Goal: Task Accomplishment & Management: Manage account settings

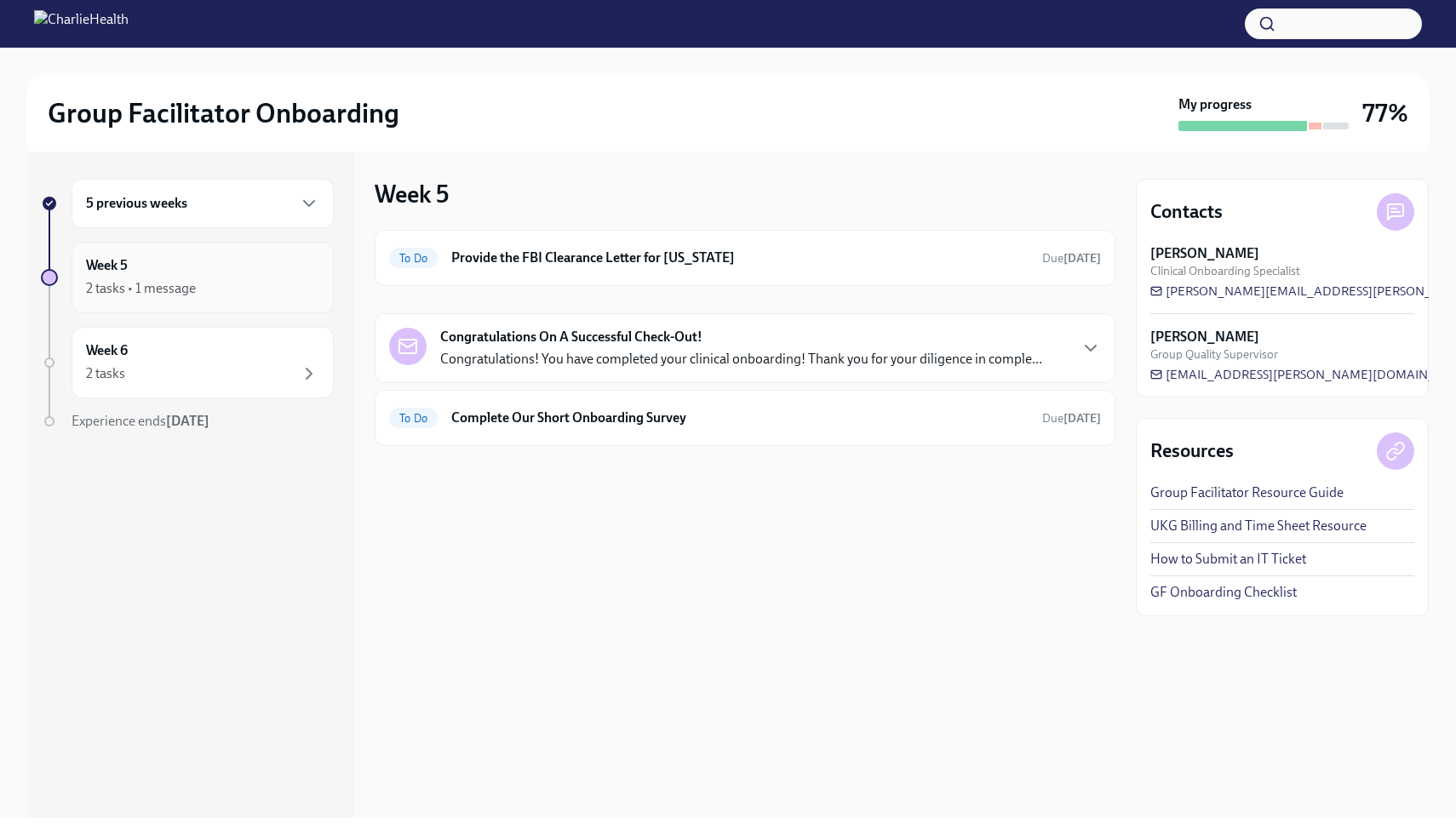
click at [206, 289] on div "2 tasks • 1 message" at bounding box center [202, 288] width 233 height 21
click at [310, 202] on icon "button" at bounding box center [309, 204] width 21 height 21
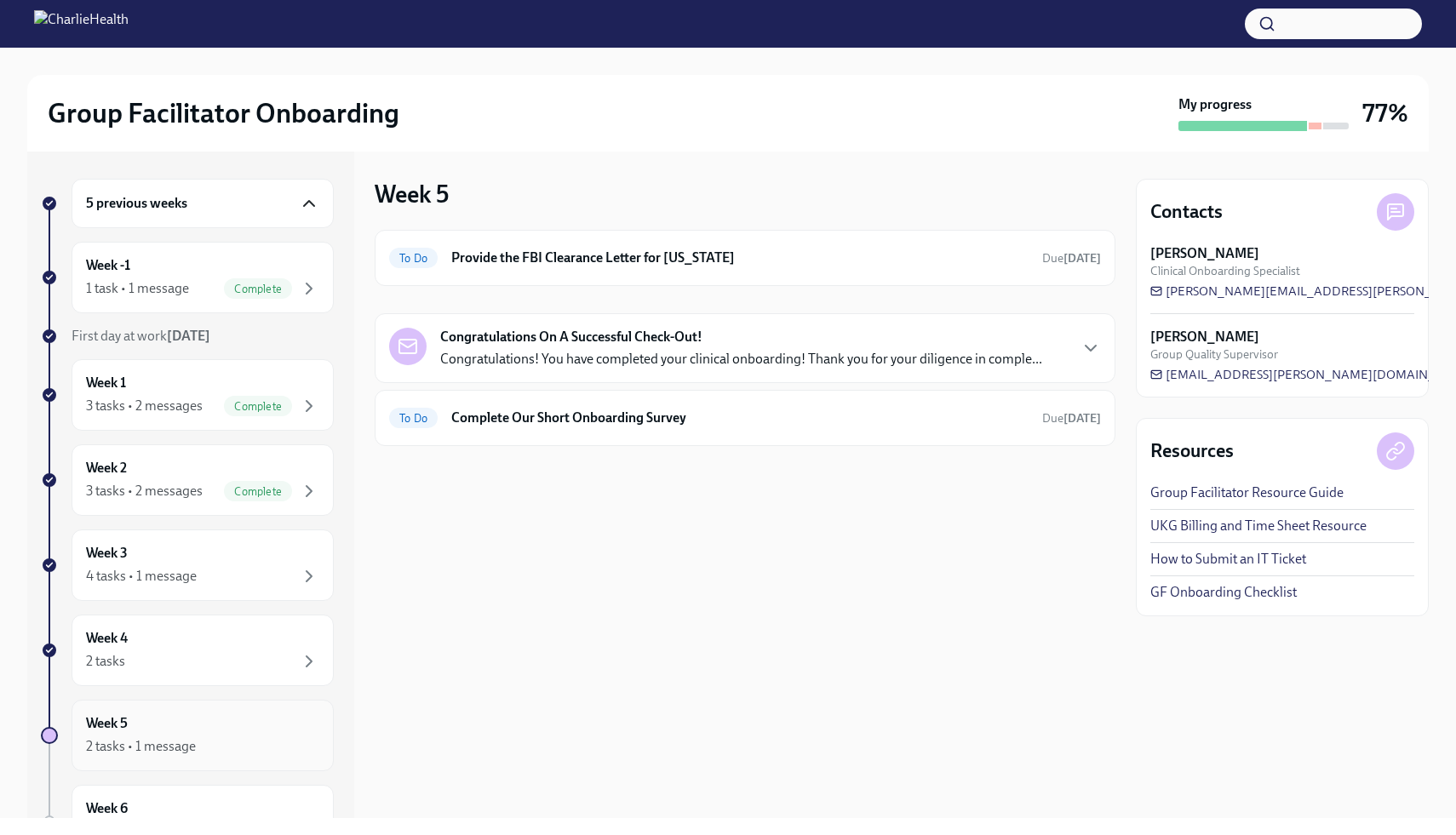
click at [285, 741] on div "2 tasks • 1 message" at bounding box center [202, 747] width 233 height 21
click at [1102, 334] on div "Congratulations On A Successful Check-Out! Congratulations! You have completed …" at bounding box center [744, 347] width 740 height 70
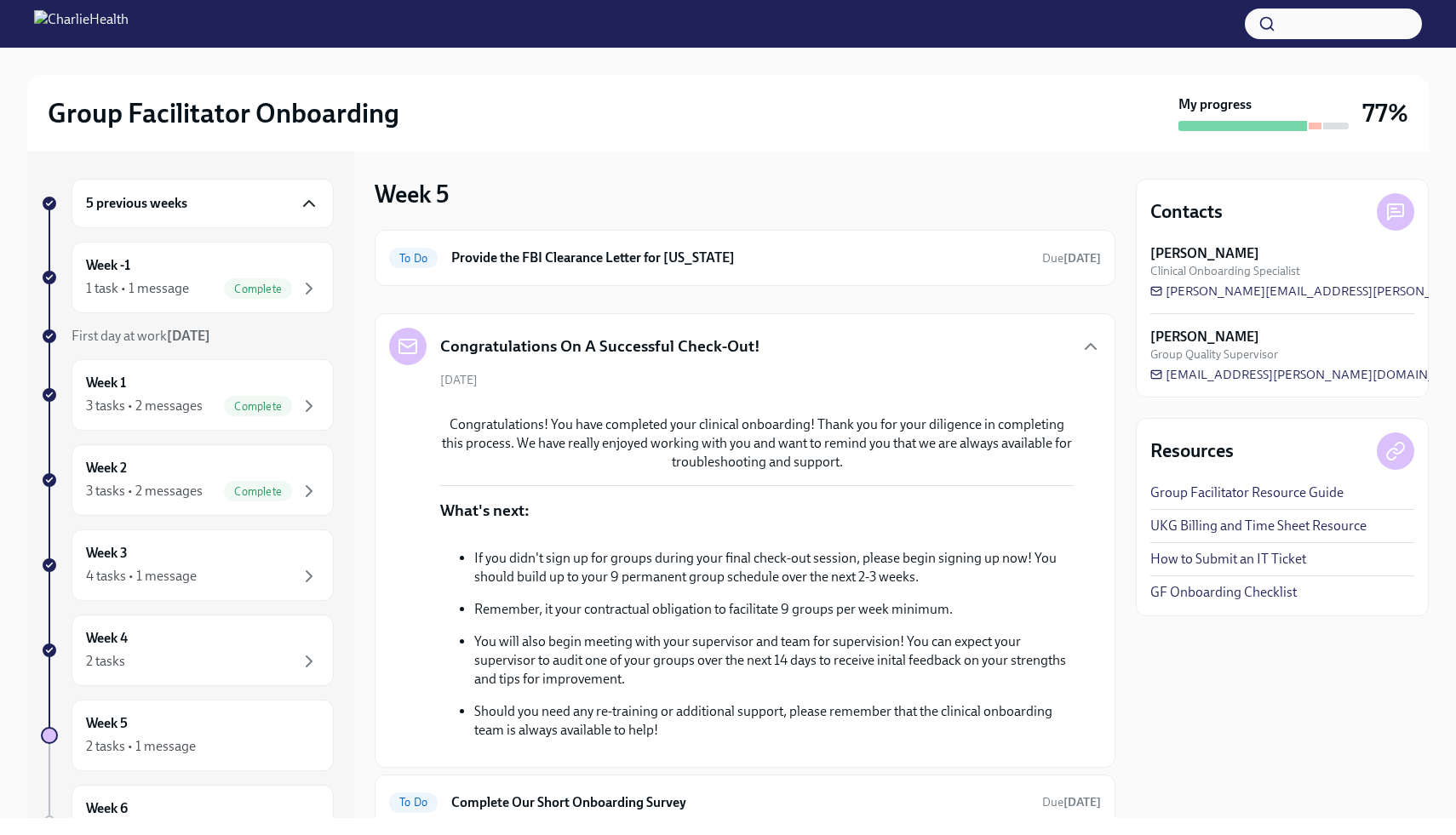
click at [1160, 691] on div "Contacts [PERSON_NAME] Clinical Onboarding Specialist [PERSON_NAME][EMAIL_ADDRE…" at bounding box center [1282, 484] width 293 height 666
click at [301, 566] on icon "button" at bounding box center [309, 576] width 21 height 21
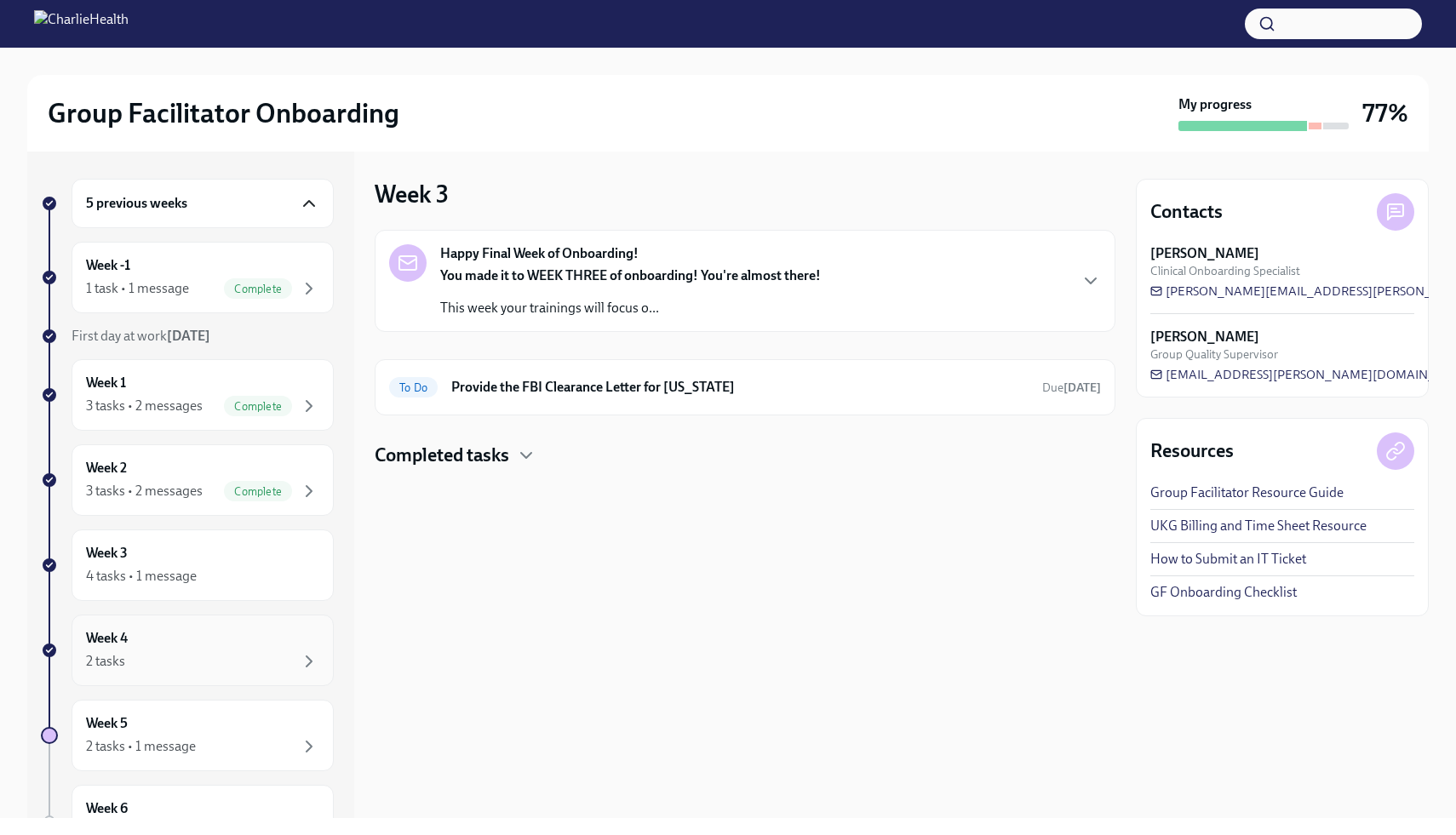
click at [289, 651] on div "2 tasks" at bounding box center [202, 661] width 233 height 21
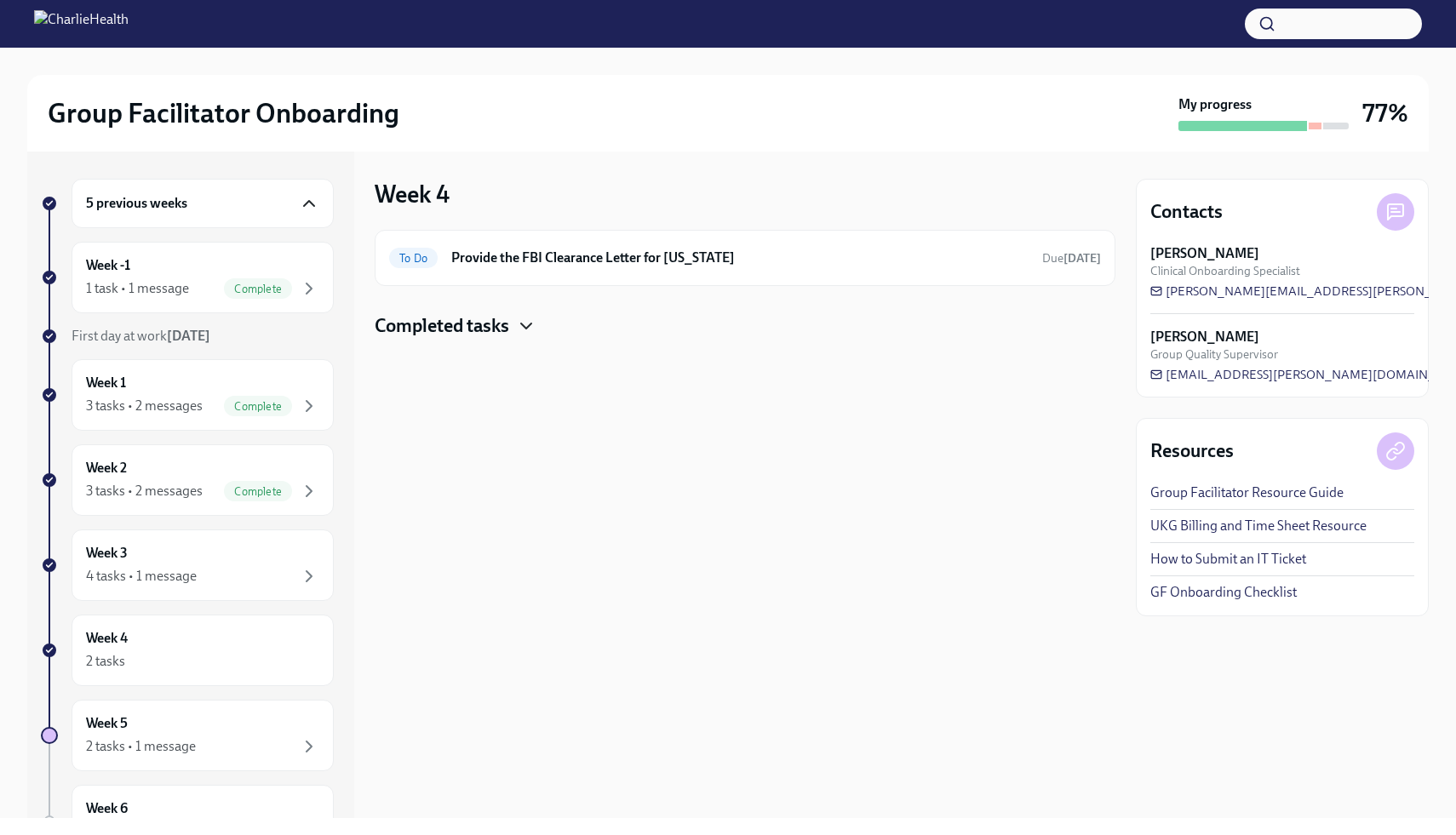
click at [523, 320] on icon "button" at bounding box center [526, 326] width 21 height 21
click at [306, 566] on icon "button" at bounding box center [309, 576] width 21 height 21
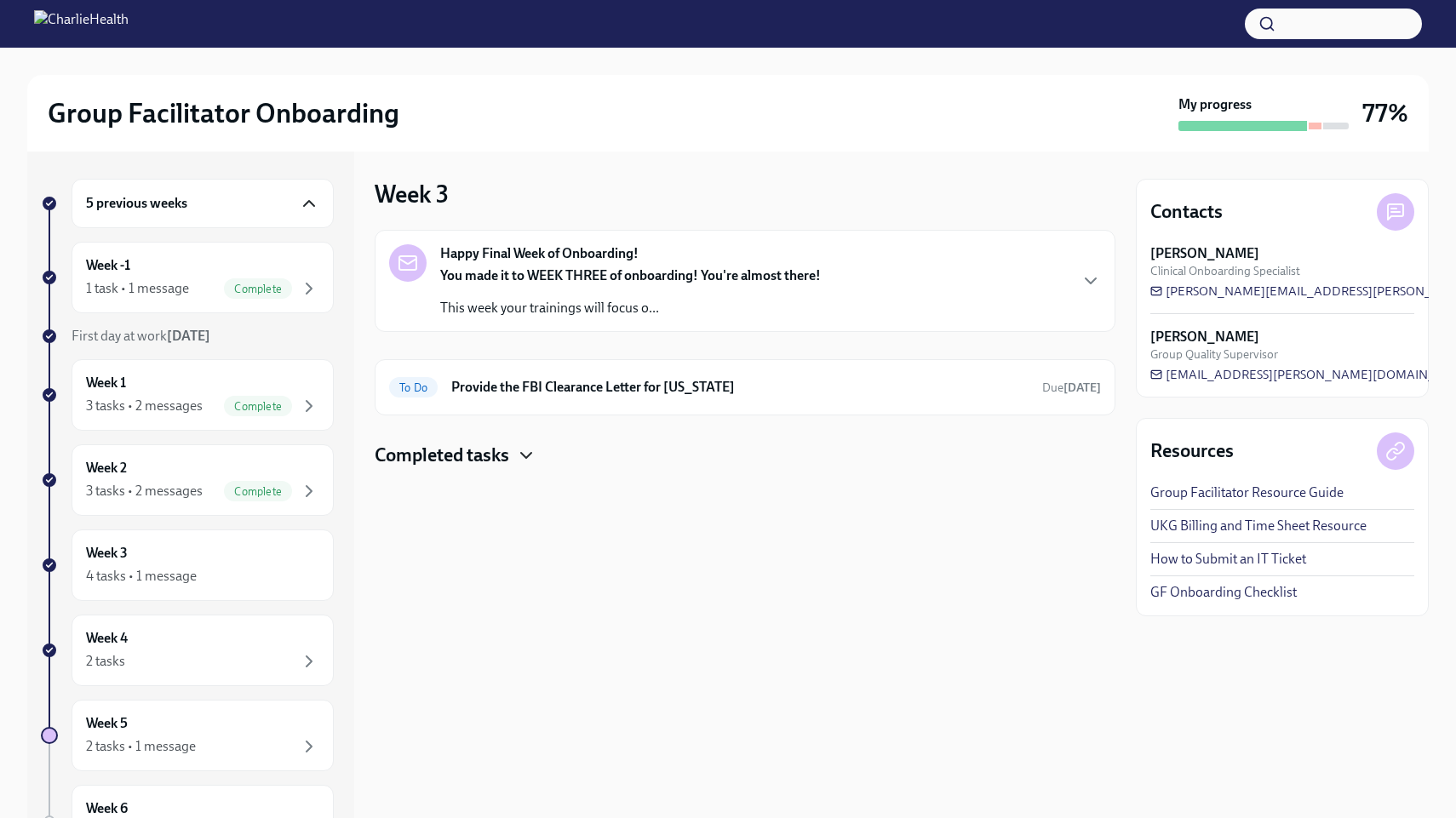
click at [517, 458] on icon "button" at bounding box center [526, 456] width 21 height 21
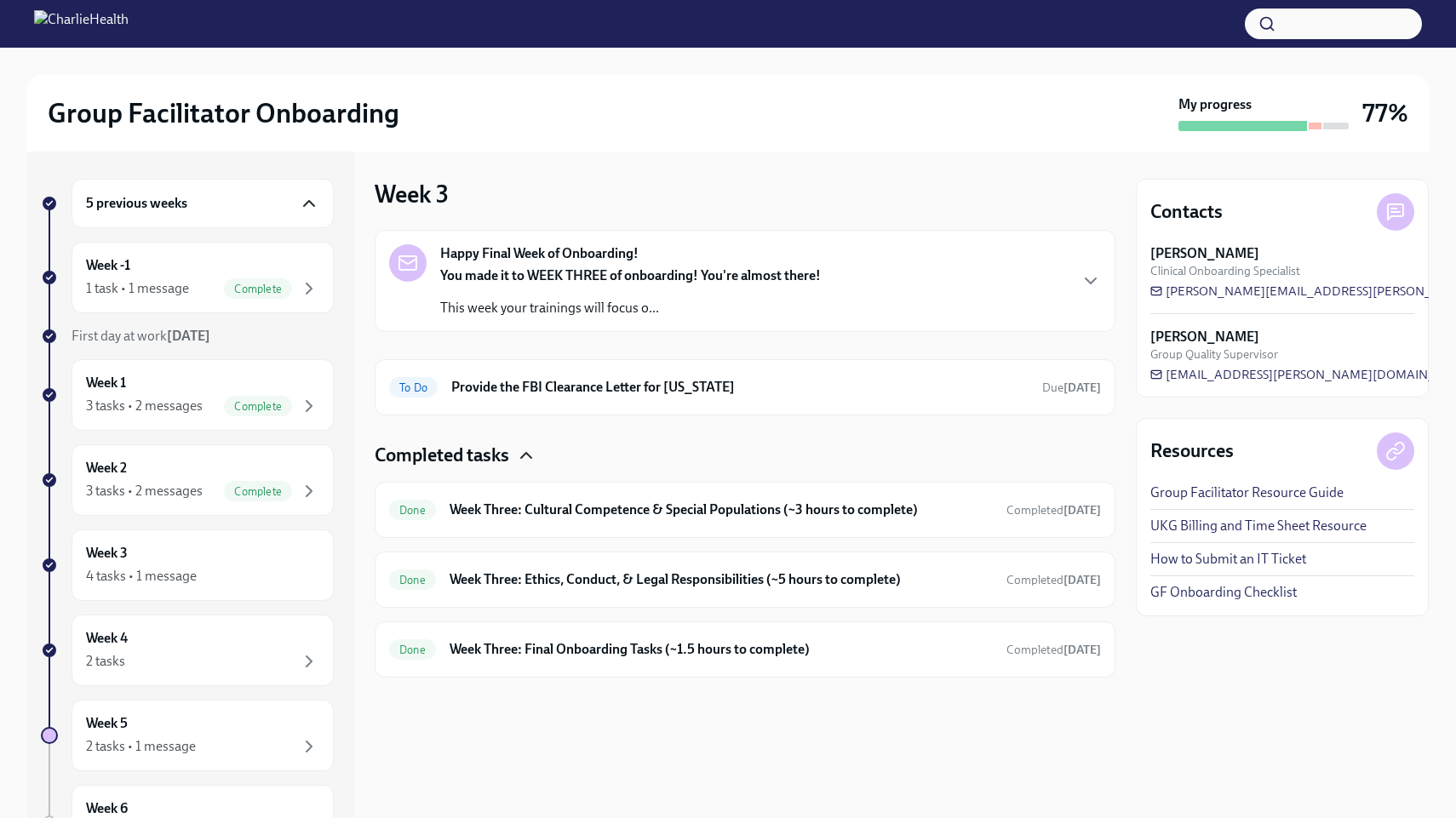
click at [517, 458] on icon "button" at bounding box center [526, 456] width 21 height 21
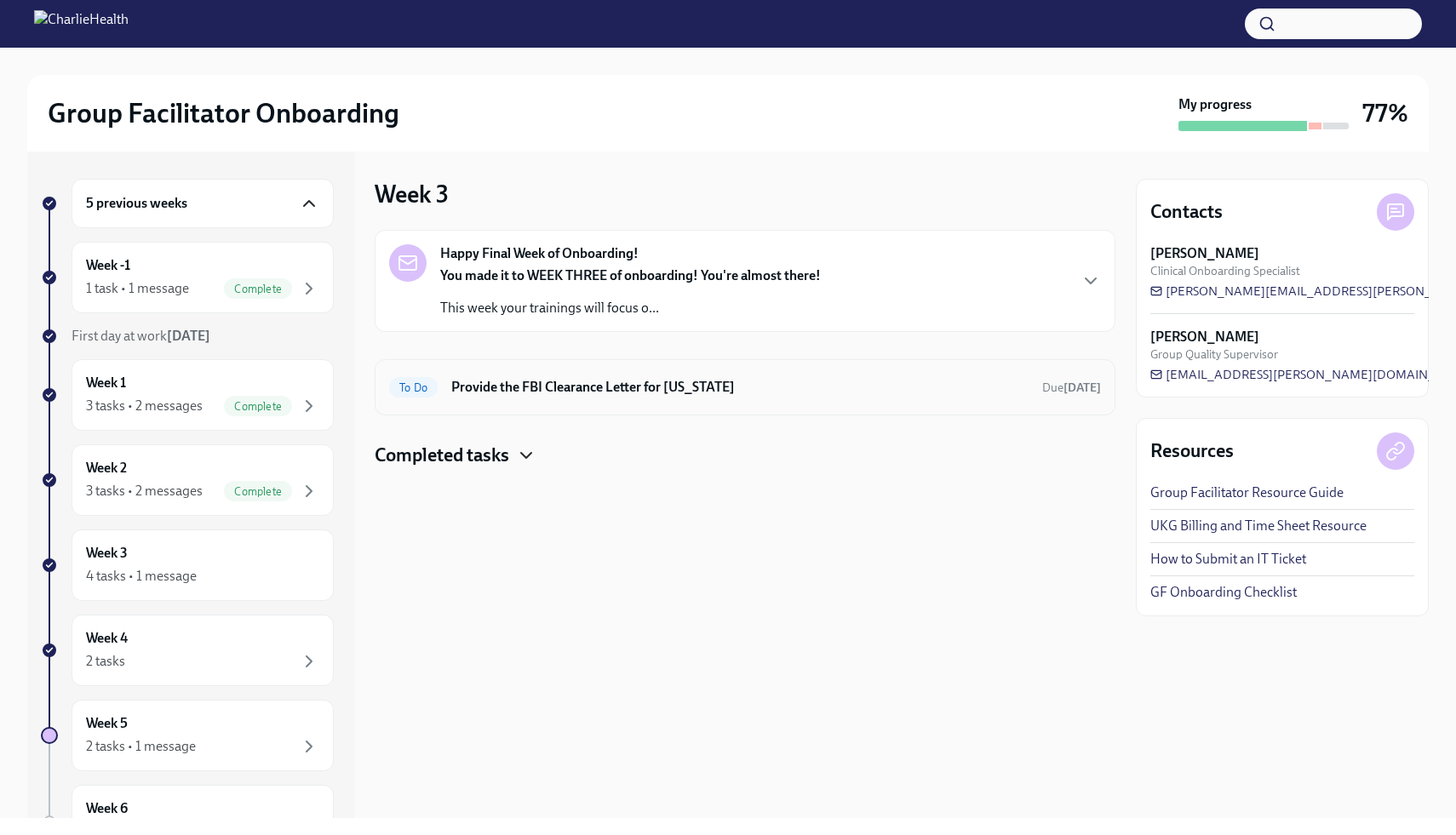
click at [554, 402] on div "To Do Provide the FBI Clearance Letter for [US_STATE] Due [DATE]" at bounding box center [744, 386] width 740 height 56
click at [1064, 290] on div "Happy Final Week of Onboarding! You made it to WEEK THREE of onboarding! You're…" at bounding box center [744, 281] width 712 height 73
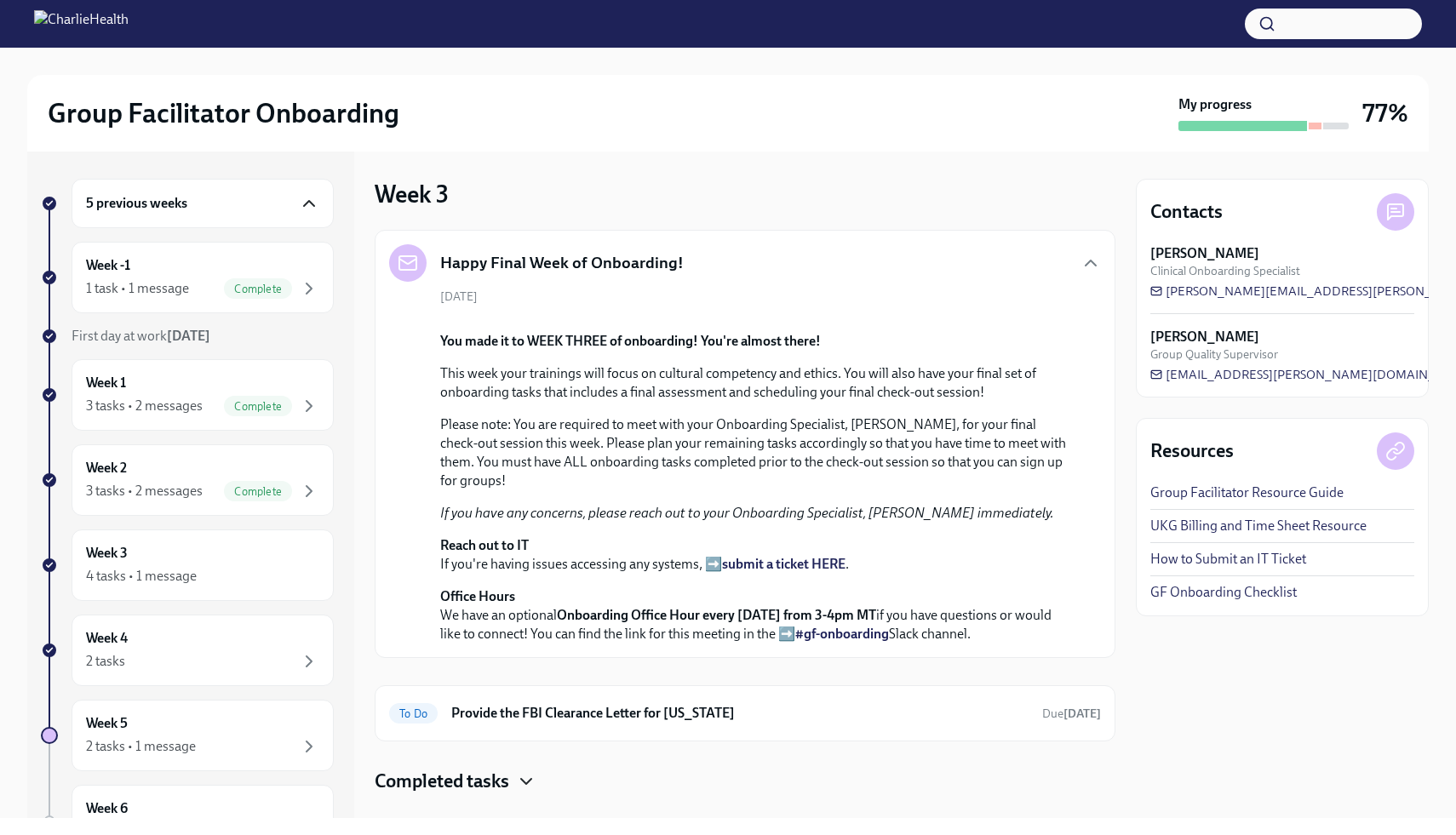
click at [972, 402] on p "This week your trainings will focus on cultural competency and ethics. You will…" at bounding box center [757, 382] width 634 height 37
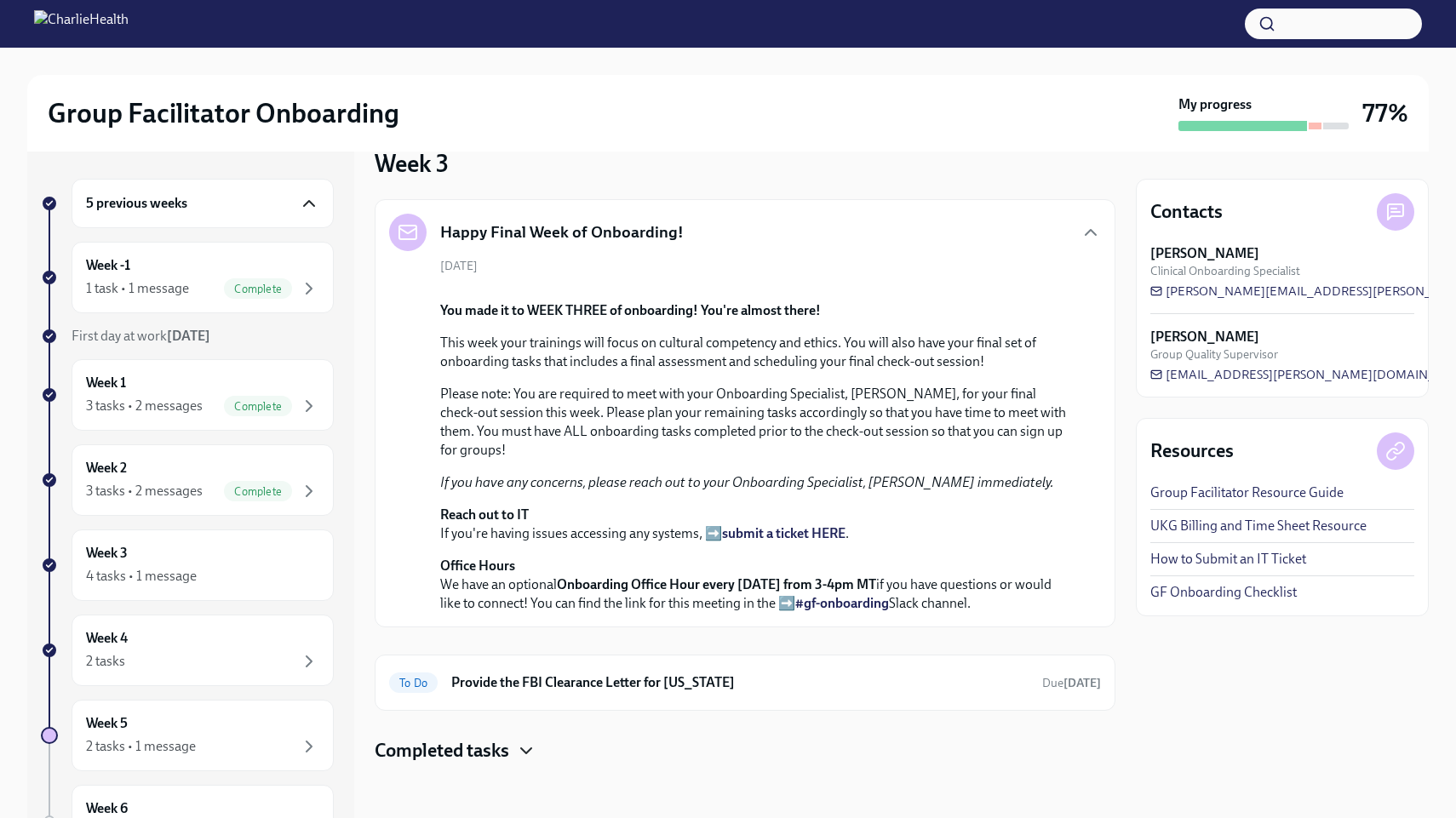
scroll to position [386, 0]
click at [207, 728] on div "Week 5 2 tasks • 1 message" at bounding box center [202, 735] width 233 height 42
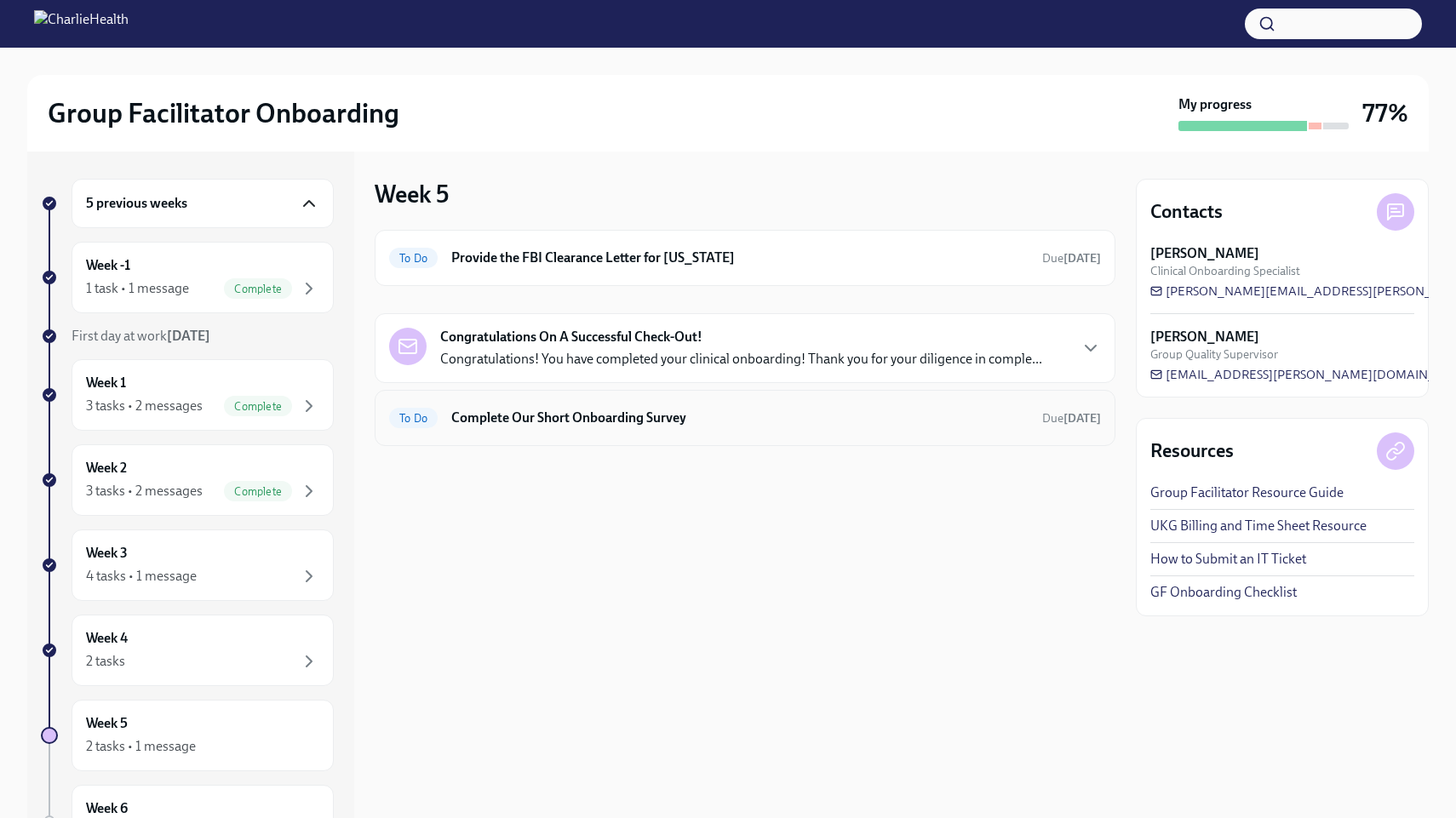
click at [661, 424] on h6 "Complete Our Short Onboarding Survey" at bounding box center [740, 418] width 577 height 19
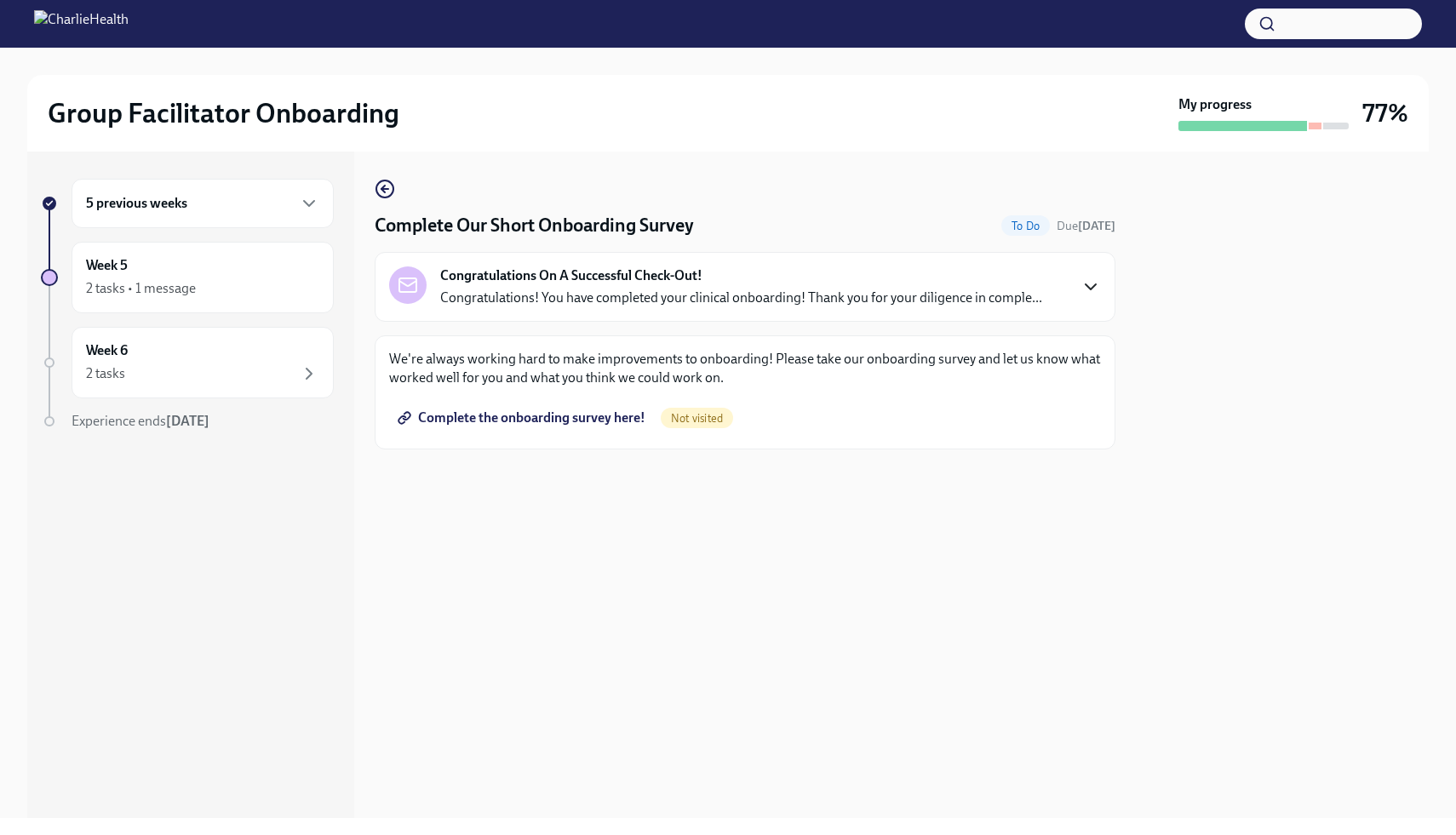
click at [1087, 291] on icon "button" at bounding box center [1090, 287] width 21 height 21
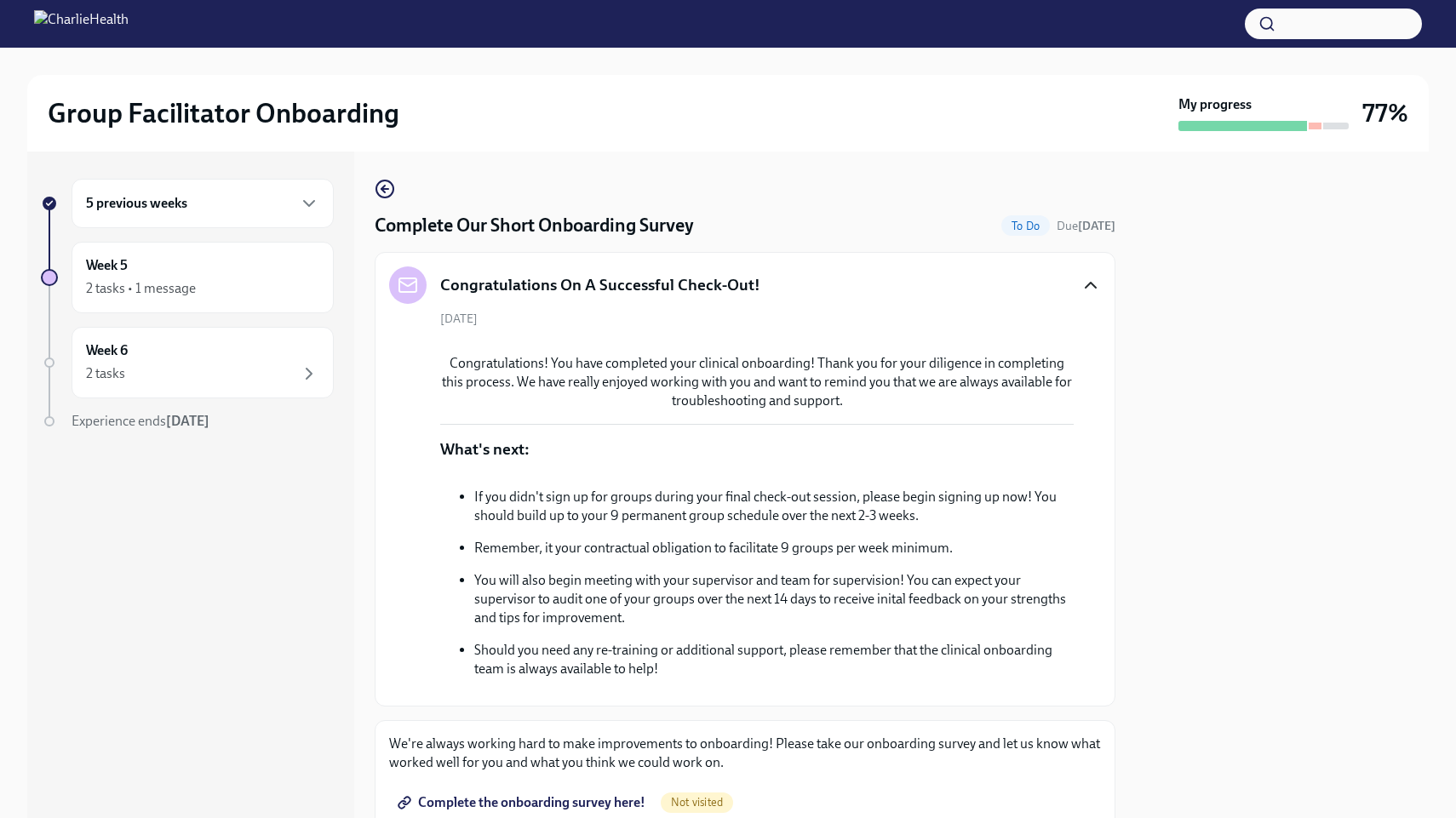
click at [1070, 340] on div at bounding box center [757, 340] width 634 height 0
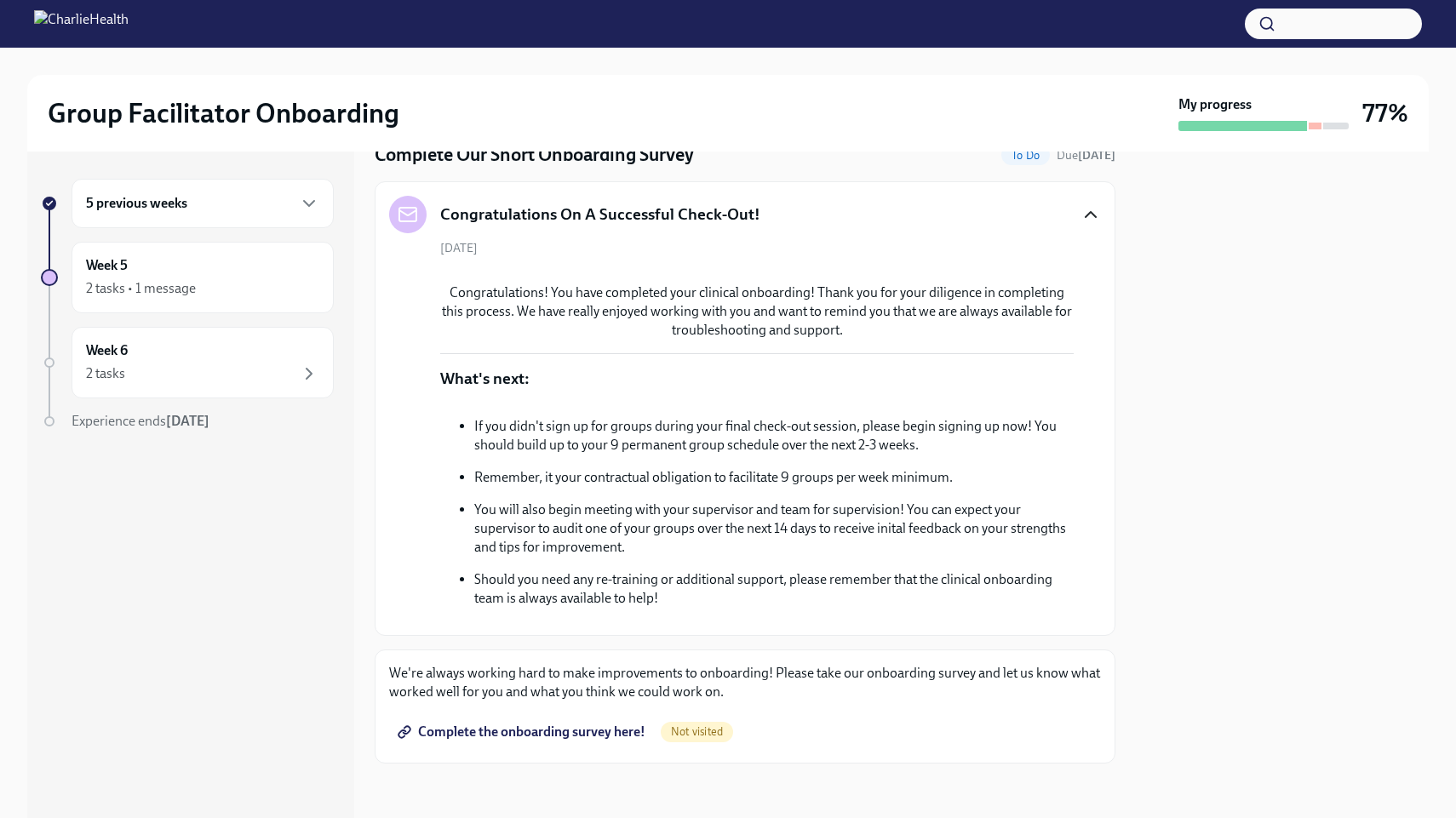
scroll to position [338, 0]
click at [619, 731] on span "Complete the onboarding survey here!" at bounding box center [523, 732] width 244 height 17
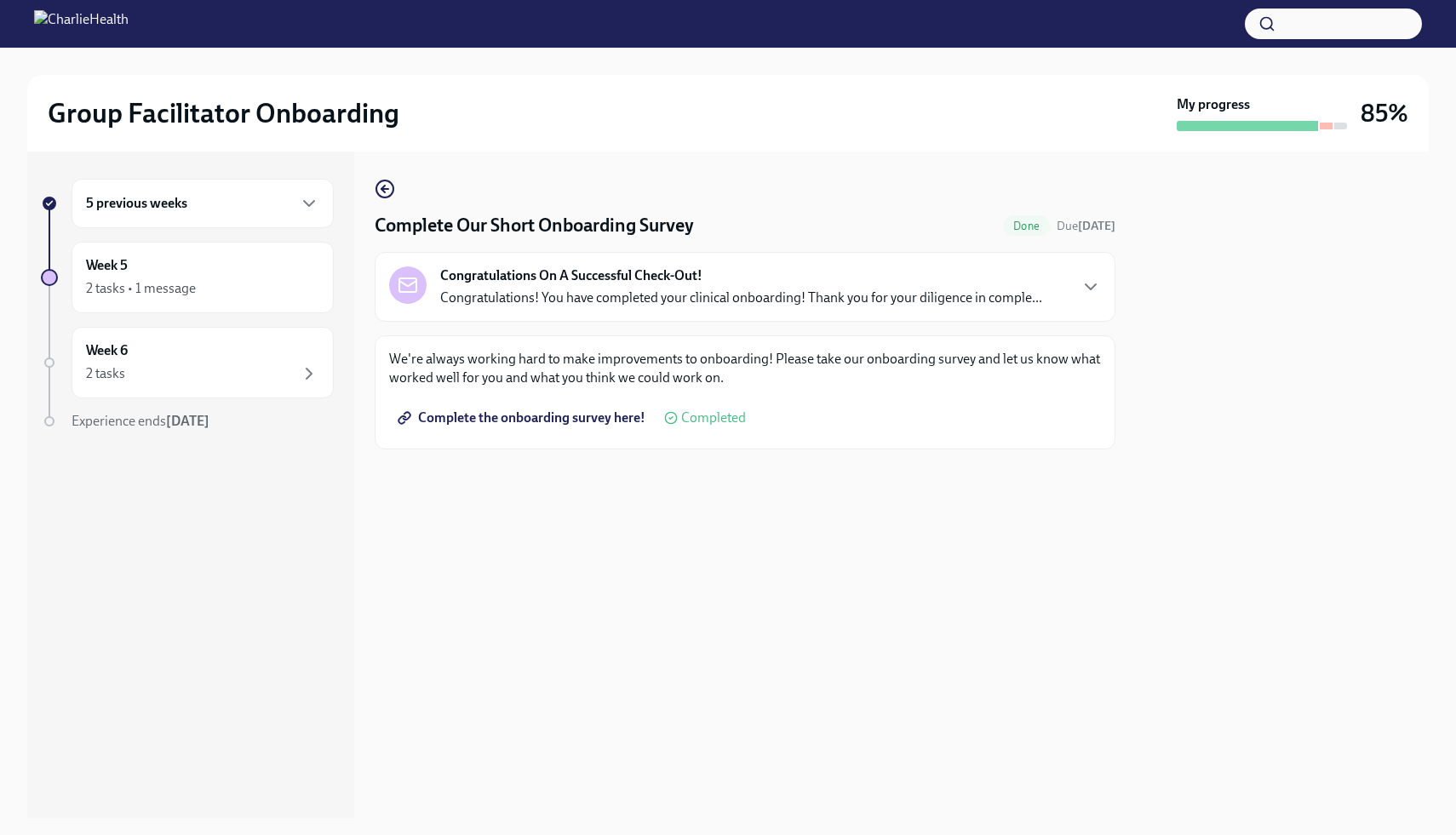
click at [646, 443] on div "We're always working hard to make improvements to onboarding! Please take our o…" at bounding box center [744, 392] width 740 height 114
click at [980, 286] on div "Congratulations On A Successful Check-Out! Congratulations! You have completed …" at bounding box center [741, 286] width 601 height 41
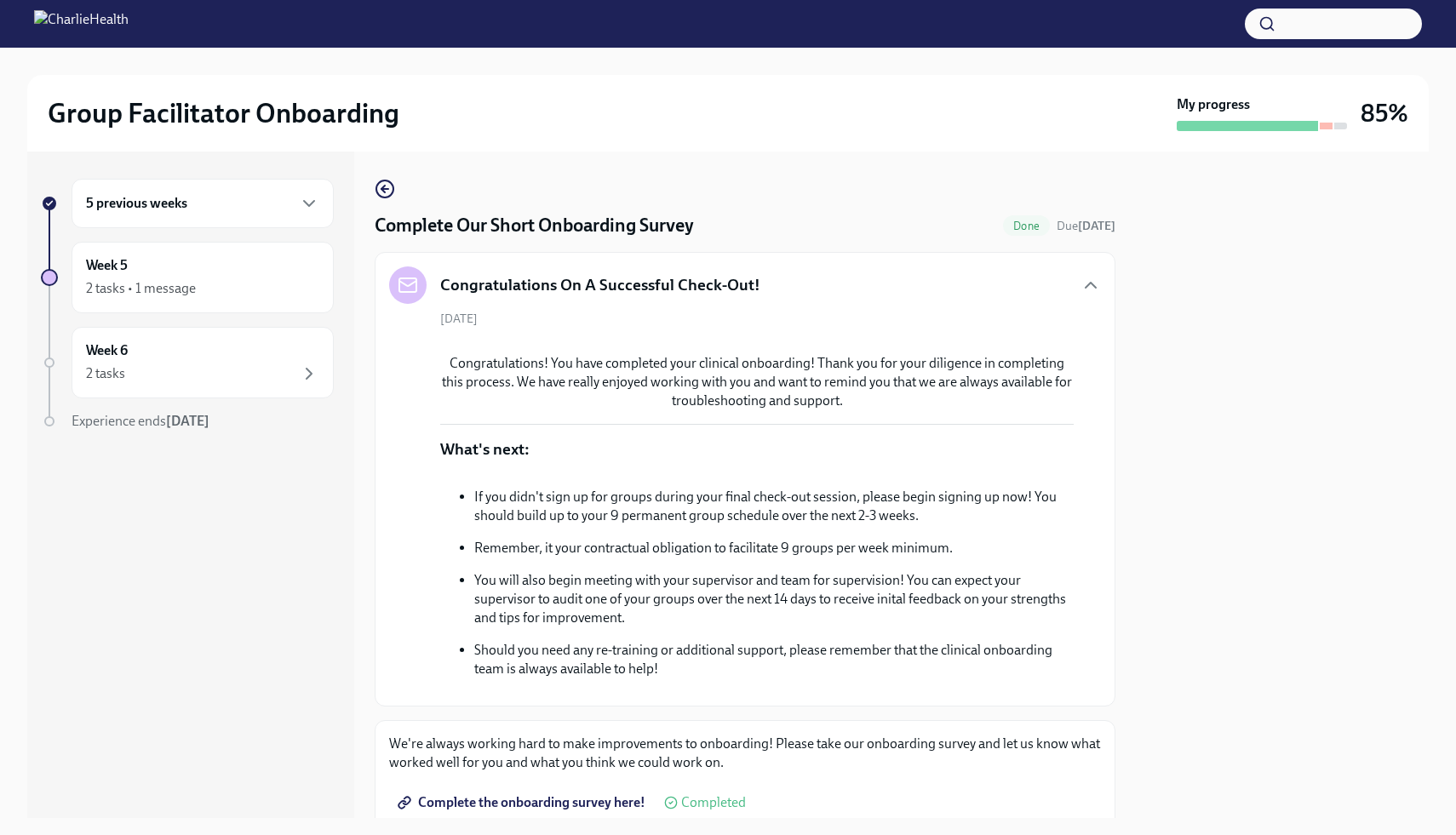
click at [979, 286] on div "Congratulations On A Successful Check-Out!" at bounding box center [744, 284] width 712 height 37
click at [959, 276] on div "Congratulations On A Successful Check-Out!" at bounding box center [744, 284] width 712 height 37
click at [223, 200] on div "5 previous weeks" at bounding box center [202, 204] width 233 height 21
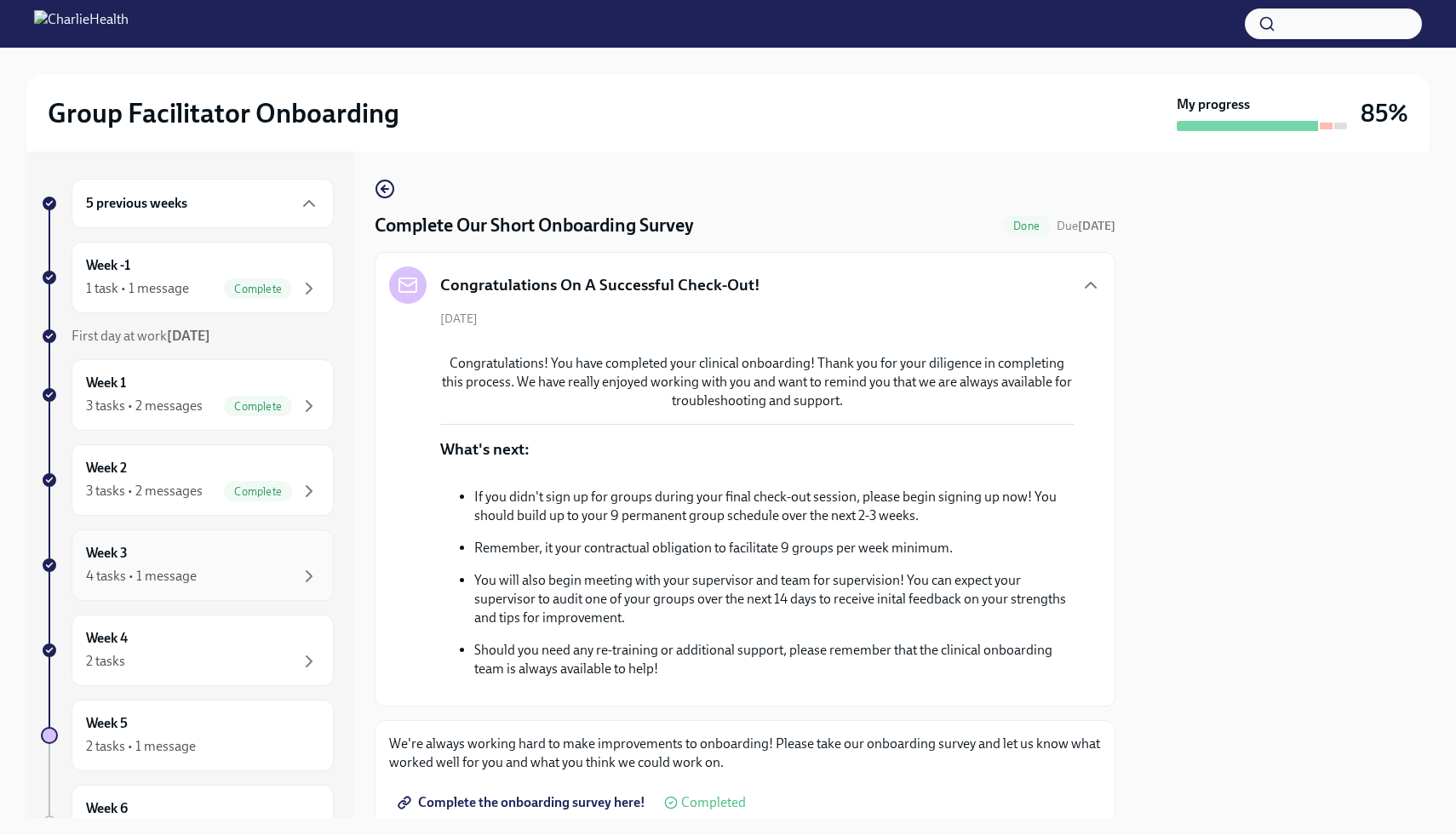
click at [188, 546] on div "Week 3 4 tasks • 1 message" at bounding box center [202, 565] width 233 height 42
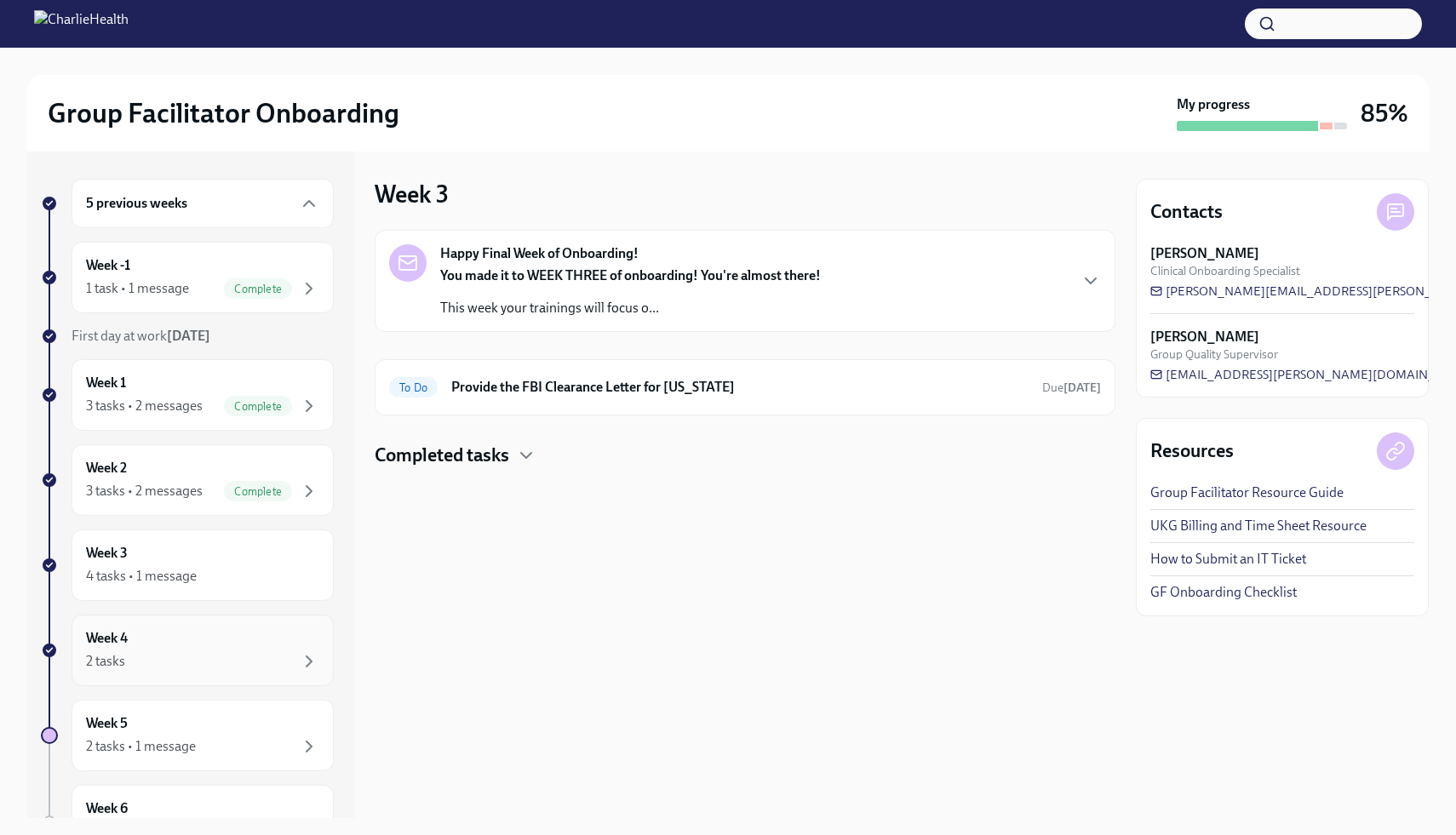
click at [212, 629] on div "Week 4 2 tasks" at bounding box center [202, 650] width 233 height 42
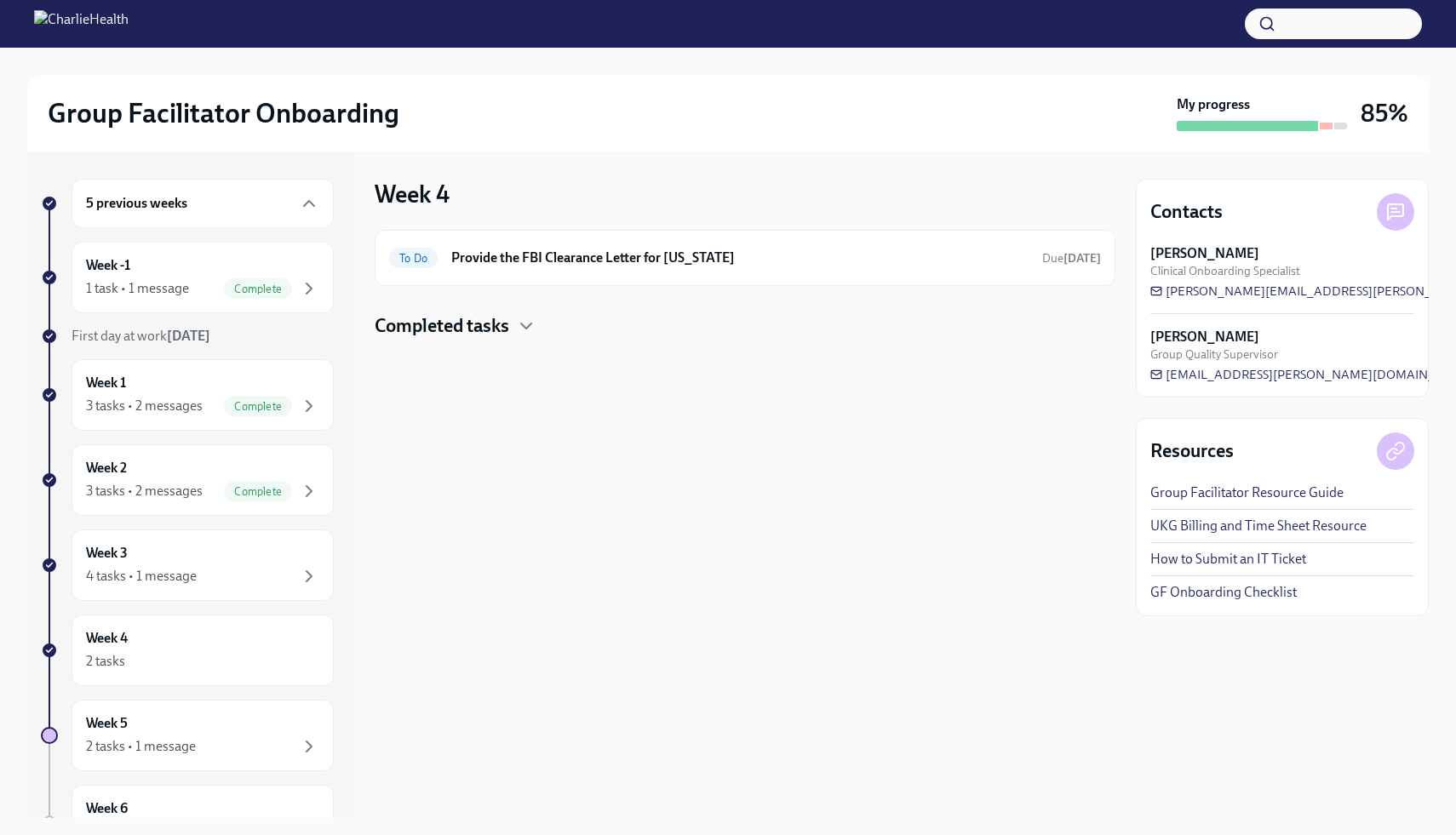
click at [446, 496] on div "Week 4 To Do Provide the FBI Clearance Letter for [US_STATE] Due [DATE] Complet…" at bounding box center [744, 484] width 740 height 666
click at [482, 501] on div "Week 4 To Do Provide the FBI Clearance Letter for [US_STATE] Due [DATE] Complet…" at bounding box center [744, 484] width 740 height 666
click at [1443, 139] on div "Group Facilitator Onboarding My progress 85% 5 previous weeks Week -1 1 task • …" at bounding box center [728, 432] width 1456 height 770
click at [733, 72] on div at bounding box center [727, 61] width 1401 height 27
click at [397, 519] on div "Week 4 To Do Provide the FBI Clearance Letter for [US_STATE] Due [DATE] Complet…" at bounding box center [744, 484] width 740 height 666
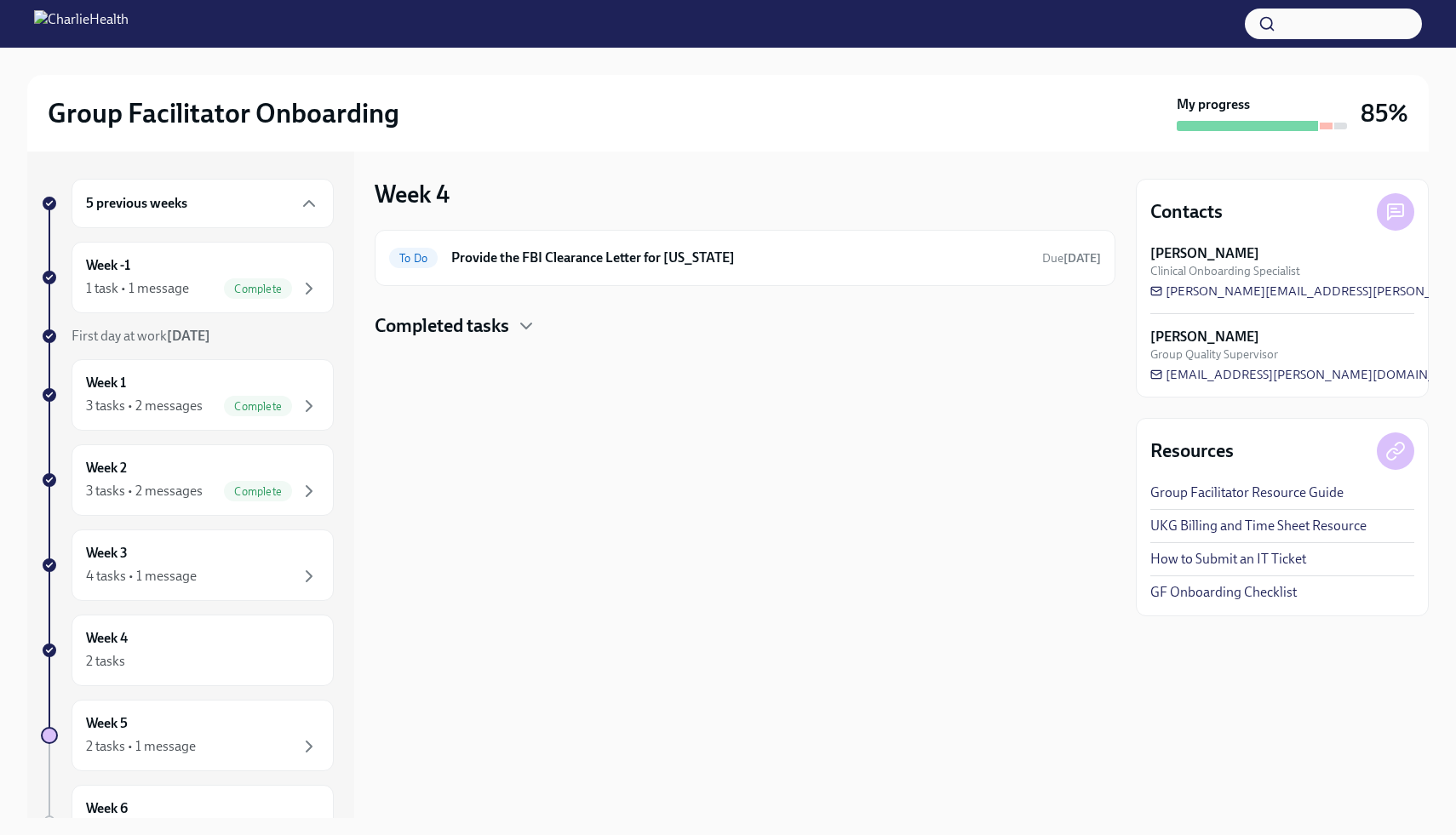
click at [350, 219] on div "5 previous weeks Week -1 1 task • 1 message Complete First day at work [DATE] W…" at bounding box center [190, 484] width 327 height 666
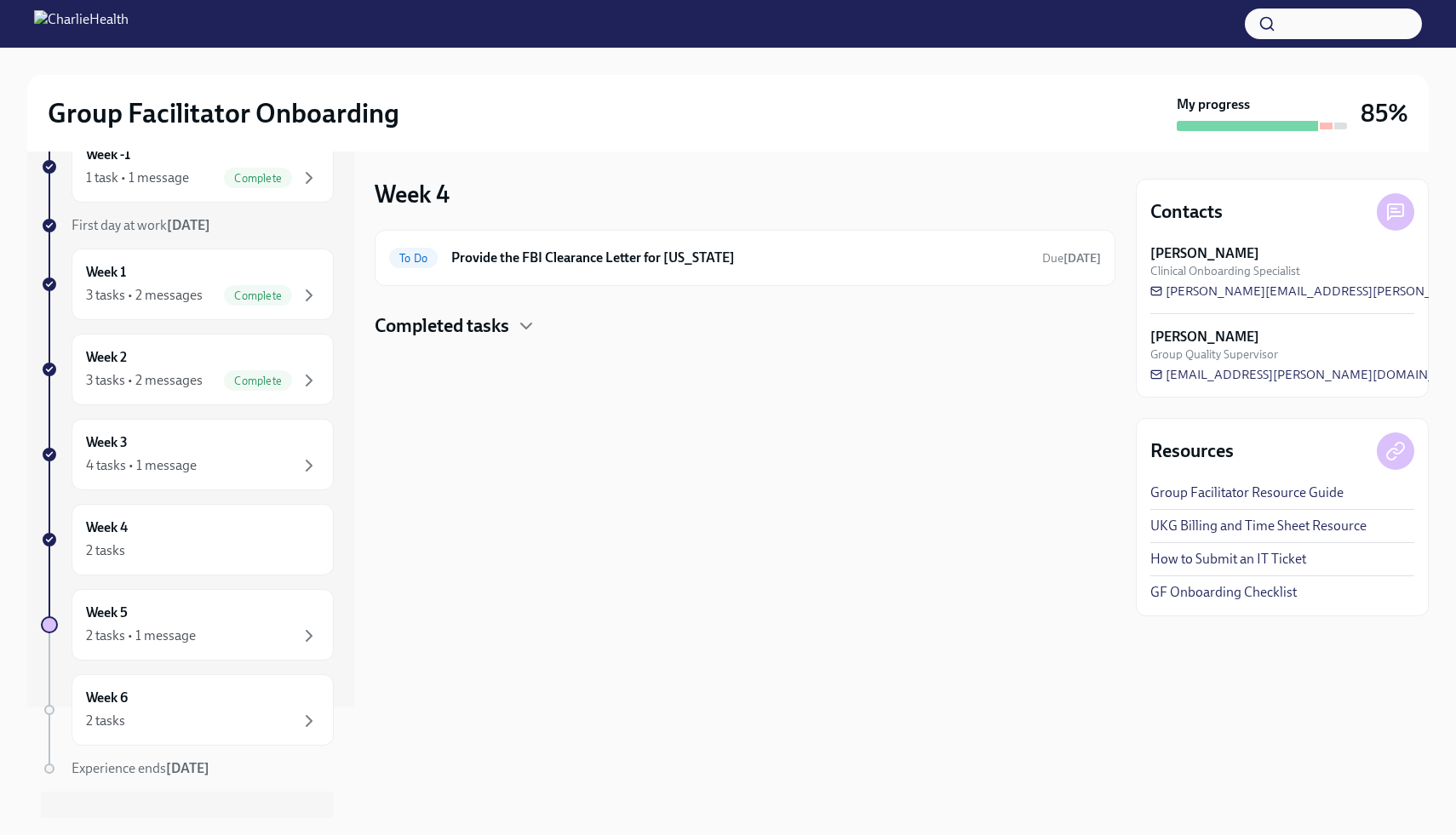
scroll to position [139, 0]
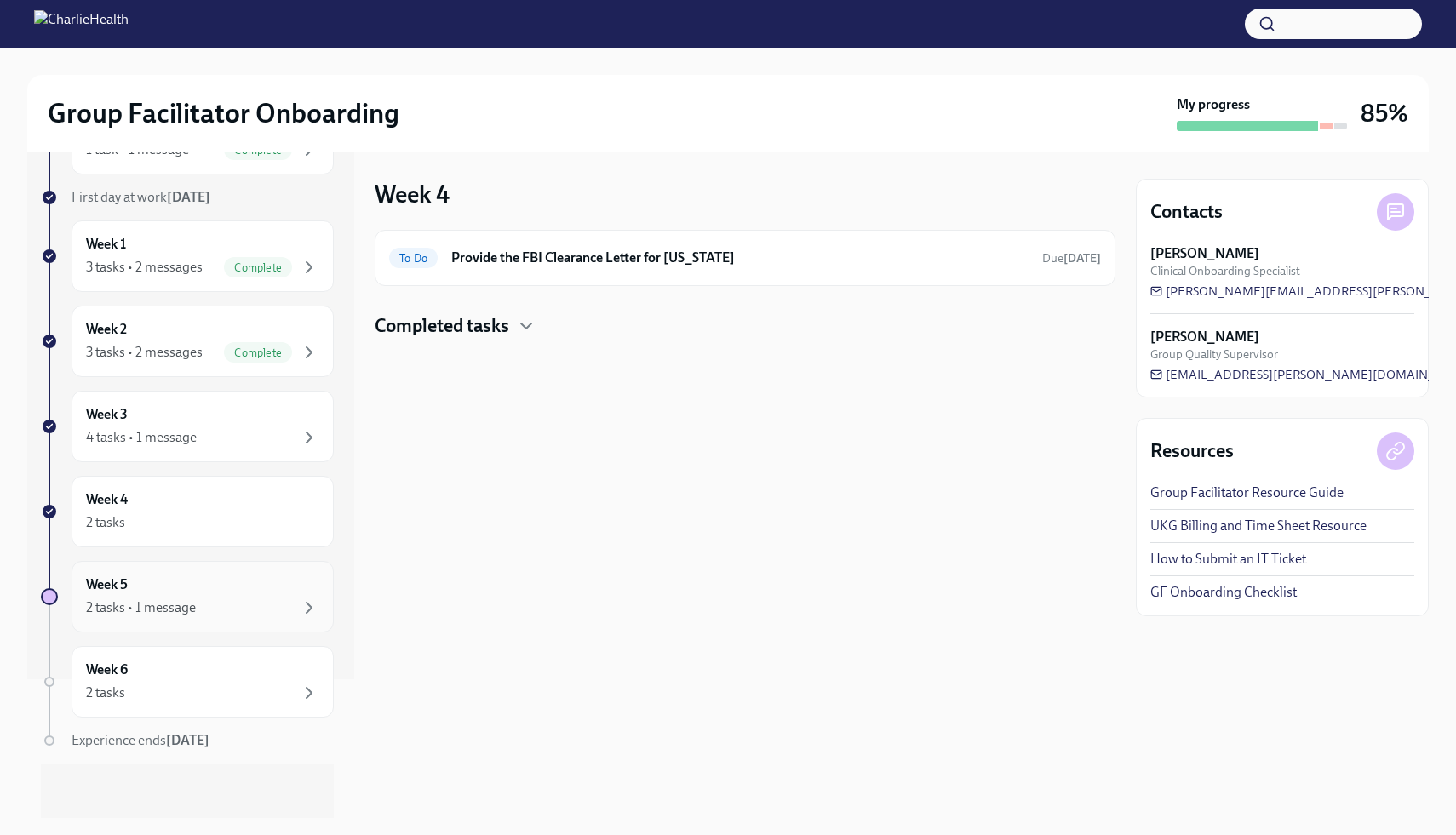
click at [265, 605] on div "2 tasks • 1 message" at bounding box center [202, 607] width 233 height 21
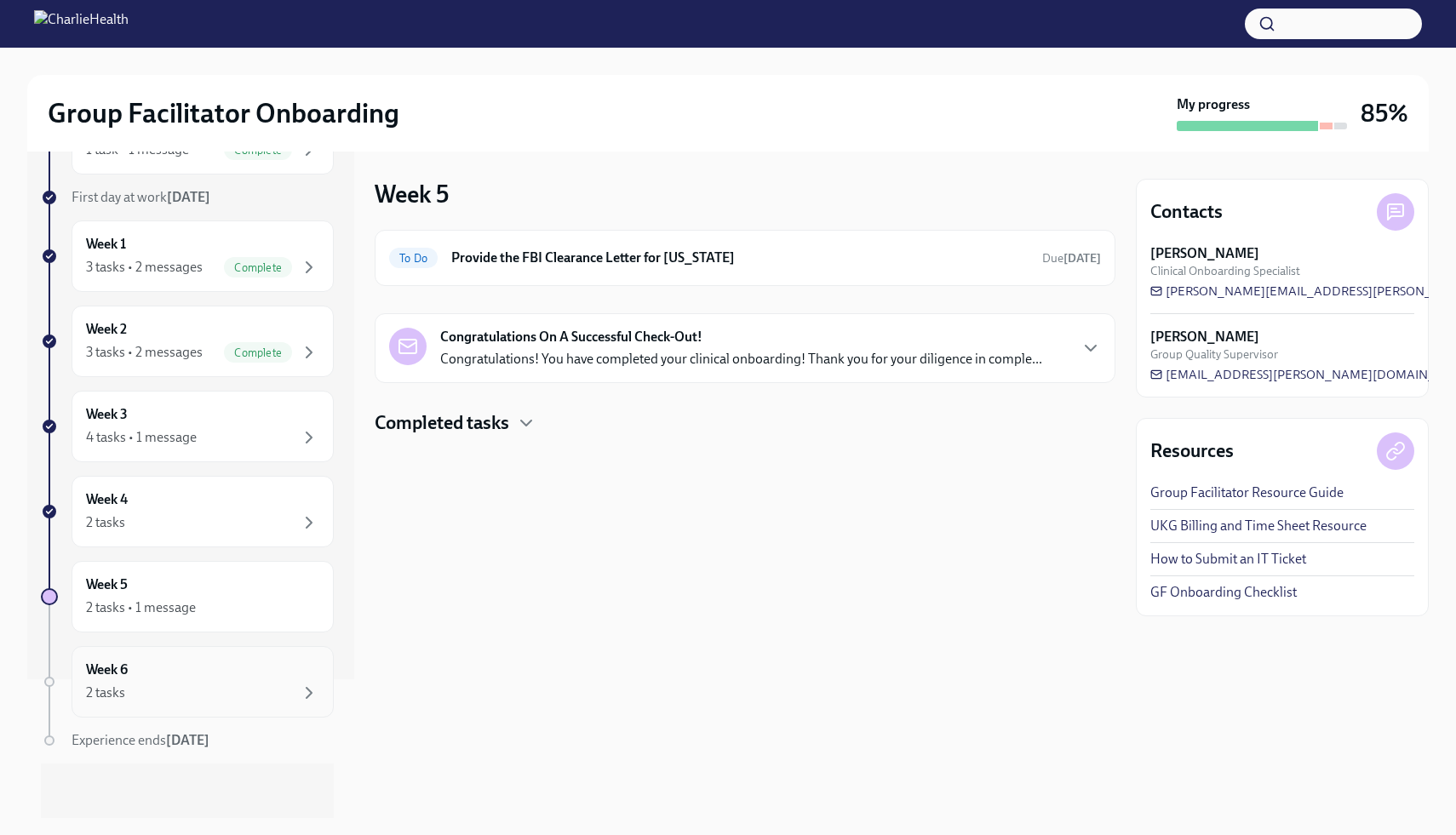
click at [284, 689] on div "2 tasks" at bounding box center [202, 693] width 233 height 21
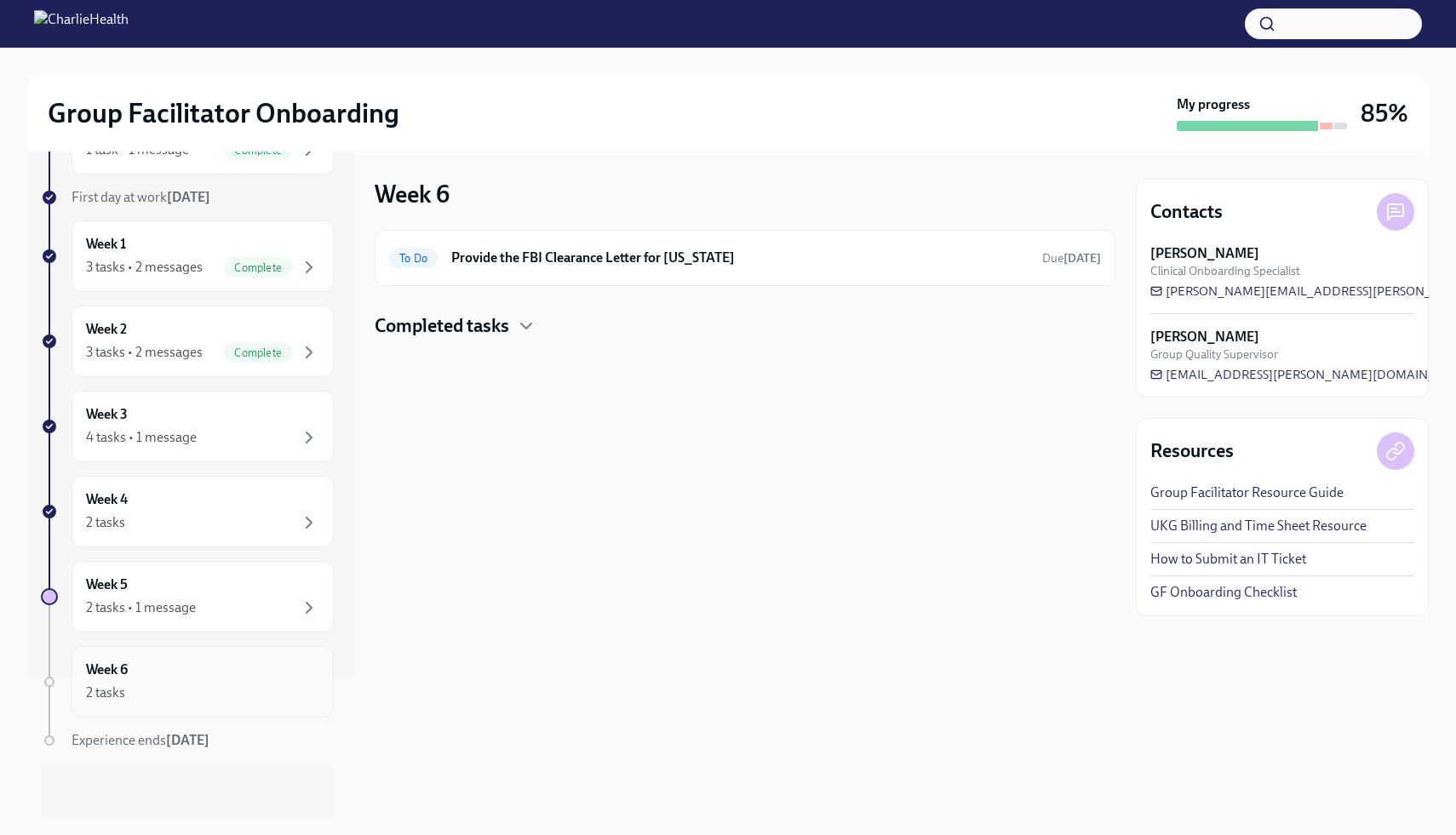
click at [284, 689] on div "2 tasks" at bounding box center [202, 693] width 233 height 21
click at [304, 612] on icon "button" at bounding box center [309, 607] width 21 height 21
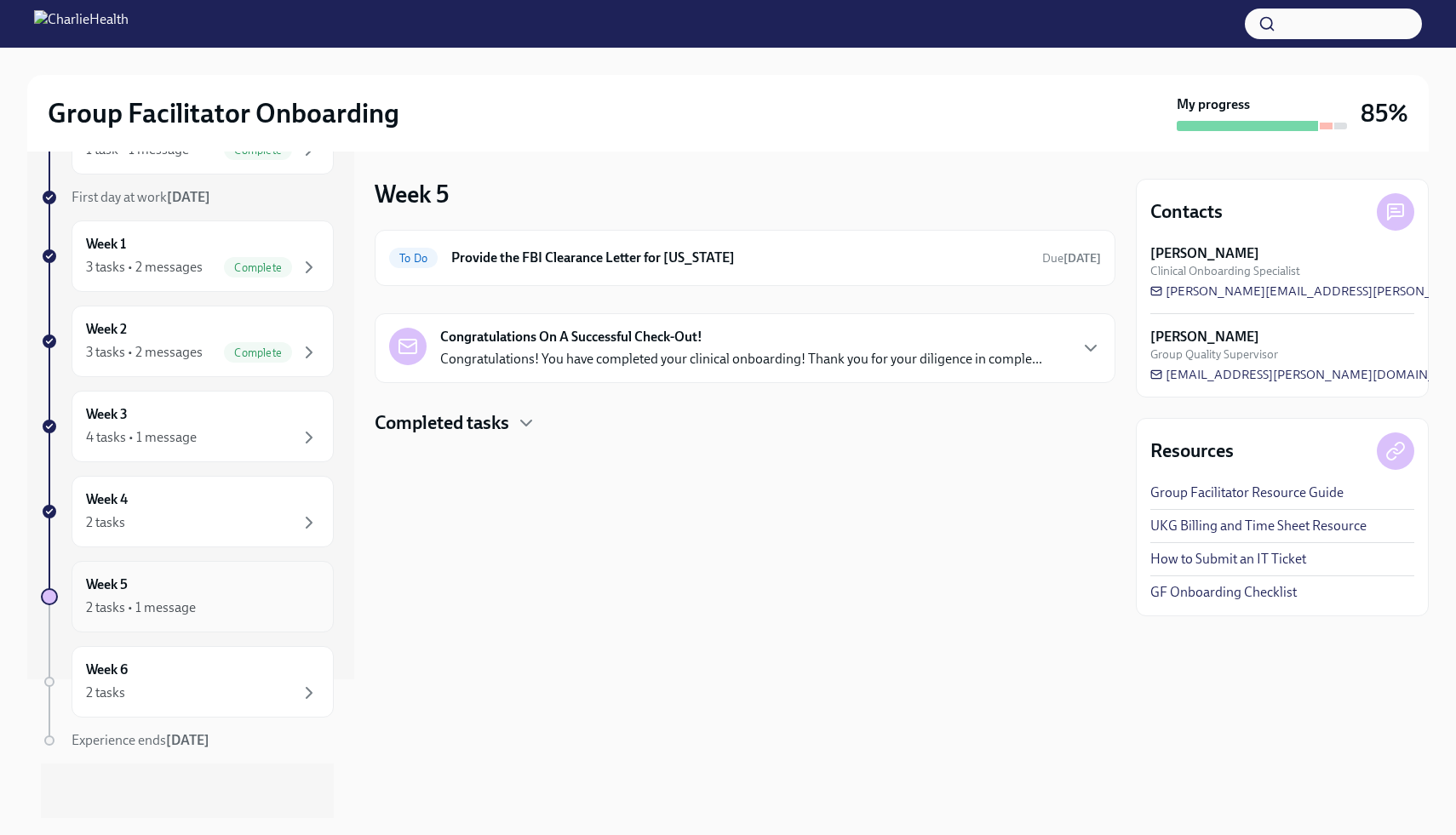
click at [304, 612] on icon "button" at bounding box center [309, 607] width 21 height 21
click at [307, 526] on icon "button" at bounding box center [309, 522] width 5 height 10
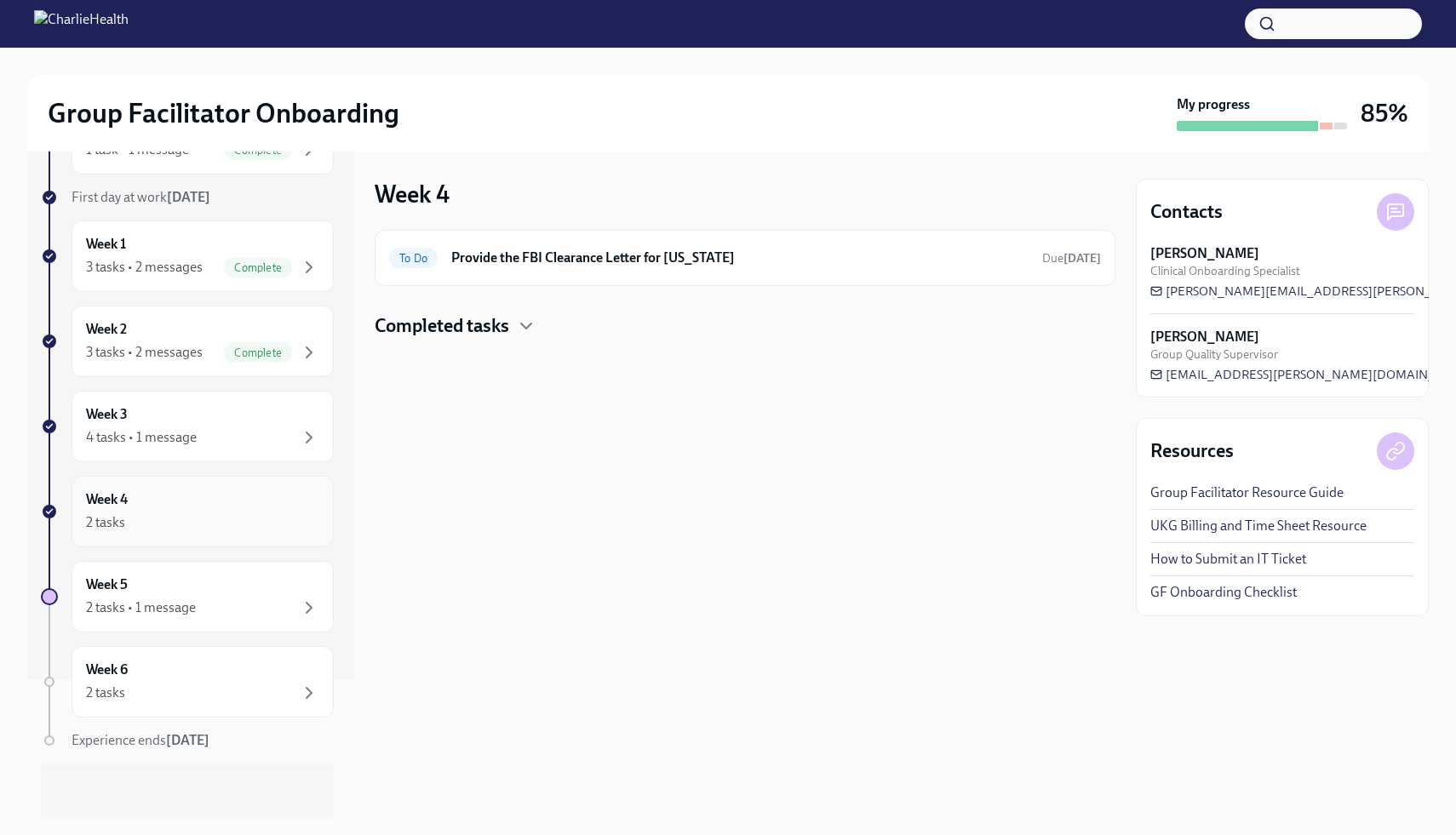
click at [307, 526] on icon "button" at bounding box center [309, 522] width 5 height 10
click at [491, 303] on div "To Do Provide the FBI Clearance Letter for [US_STATE] Due [DATE] Completed tasks" at bounding box center [744, 284] width 740 height 109
click at [497, 333] on h4 "Completed tasks" at bounding box center [441, 325] width 134 height 25
click at [512, 329] on div "Completed tasks" at bounding box center [744, 325] width 740 height 25
